Goal: Find specific page/section: Find specific page/section

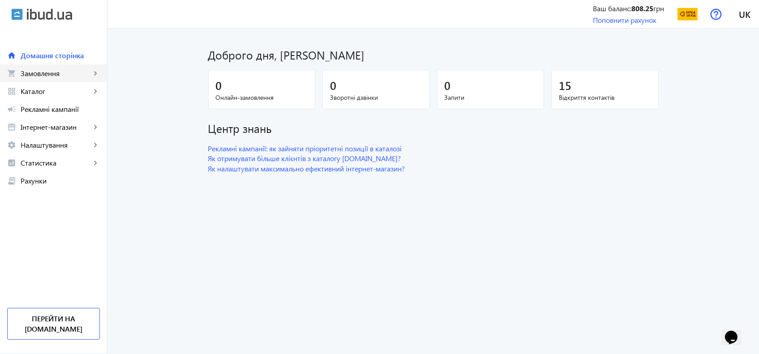
click at [79, 66] on link "shopping_cart Замовлення keyboard_arrow_right" at bounding box center [53, 74] width 107 height 18
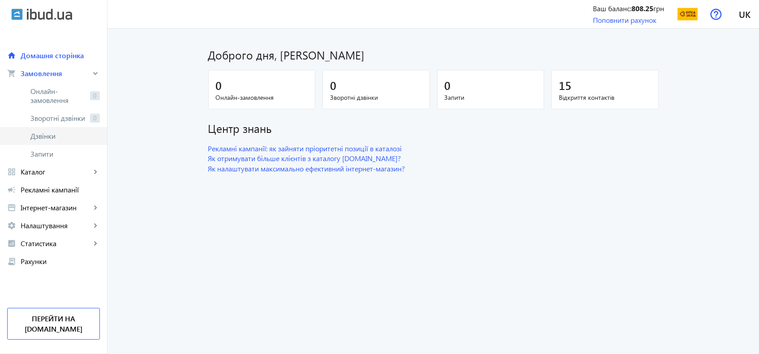
click at [43, 140] on span "Дзвінки" at bounding box center [64, 136] width 69 height 9
